Goal: Transaction & Acquisition: Obtain resource

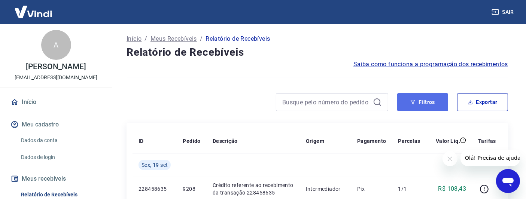
click at [416, 94] on button "Filtros" at bounding box center [422, 102] width 51 height 18
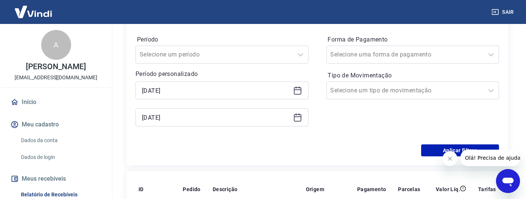
scroll to position [125, 0]
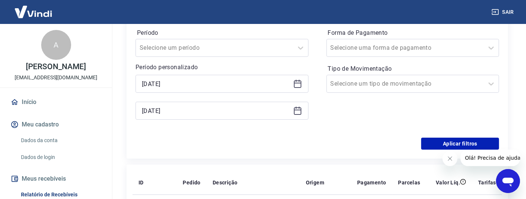
click at [264, 76] on div "[DATE]" at bounding box center [222, 84] width 173 height 18
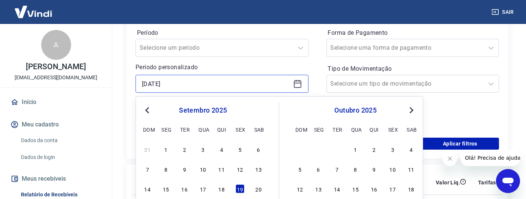
click at [244, 88] on input "[DATE]" at bounding box center [216, 83] width 148 height 11
click at [219, 188] on div "18" at bounding box center [221, 189] width 9 height 9
type input "[DATE]"
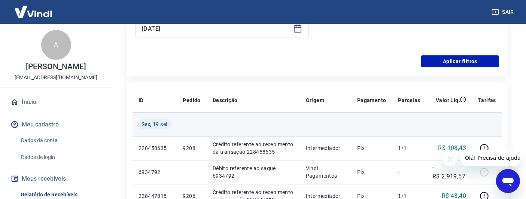
scroll to position [208, 0]
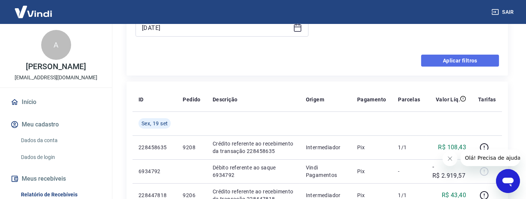
click at [461, 58] on button "Aplicar filtros" at bounding box center [460, 61] width 78 height 12
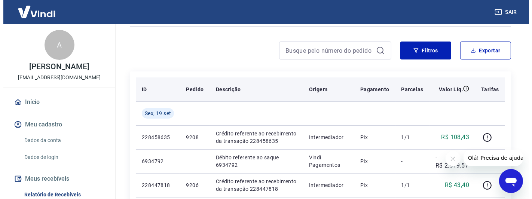
scroll to position [42, 0]
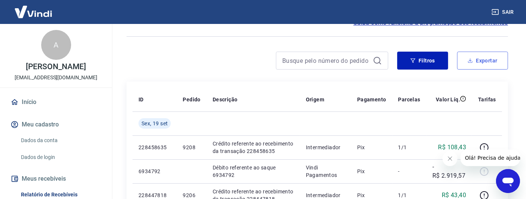
click at [476, 61] on button "Exportar" at bounding box center [482, 61] width 51 height 18
type input "[DATE]"
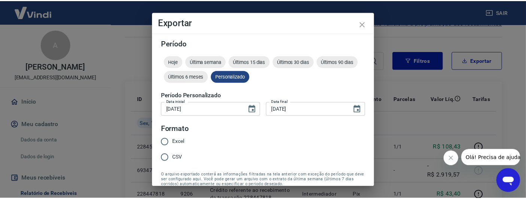
scroll to position [34, 0]
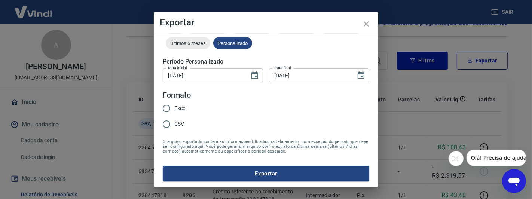
click at [169, 111] on input "Excel" at bounding box center [167, 109] width 16 height 16
radio input "true"
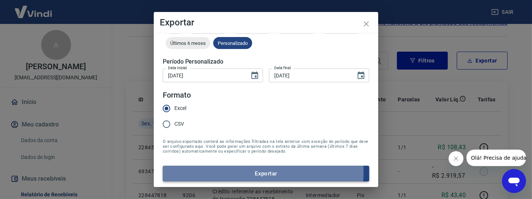
click at [250, 171] on button "Exportar" at bounding box center [266, 174] width 207 height 16
